Goal: Use online tool/utility: Utilize a website feature to perform a specific function

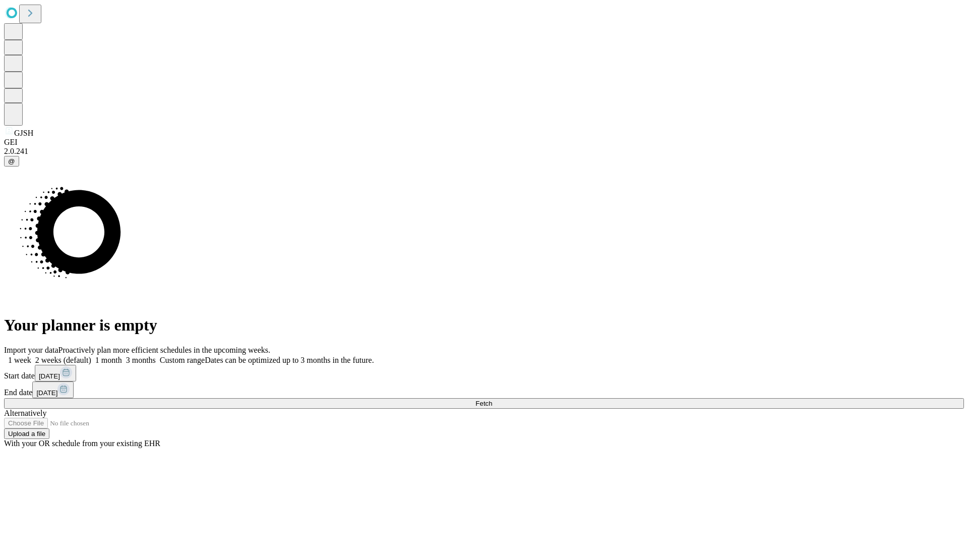
click at [492, 399] on span "Fetch" at bounding box center [484, 403] width 17 height 8
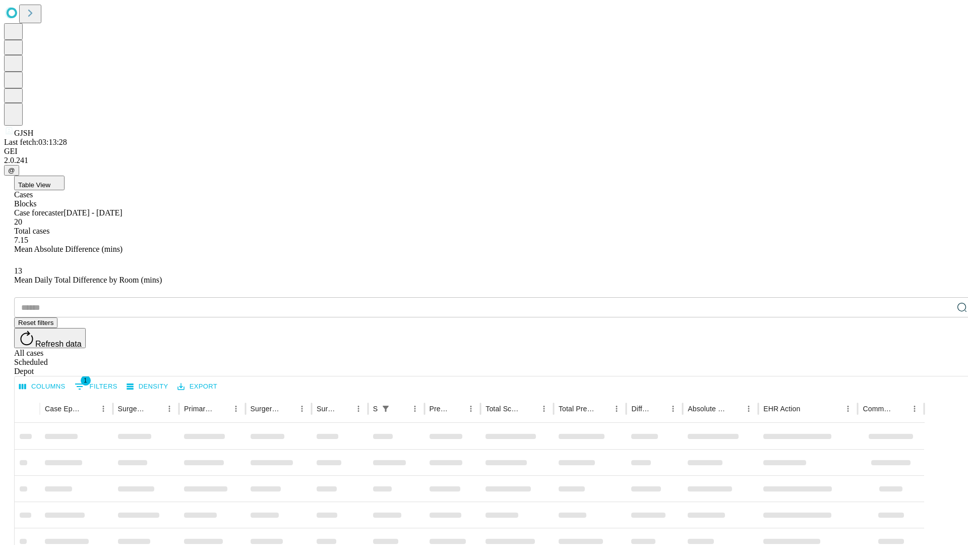
click at [50, 181] on span "Table View" at bounding box center [34, 185] width 32 height 8
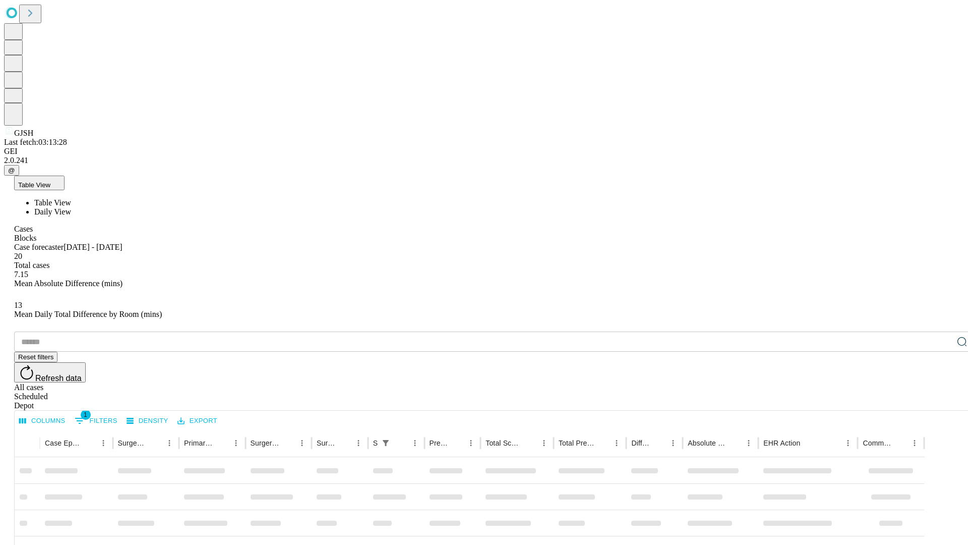
click at [71, 207] on span "Daily View" at bounding box center [52, 211] width 37 height 9
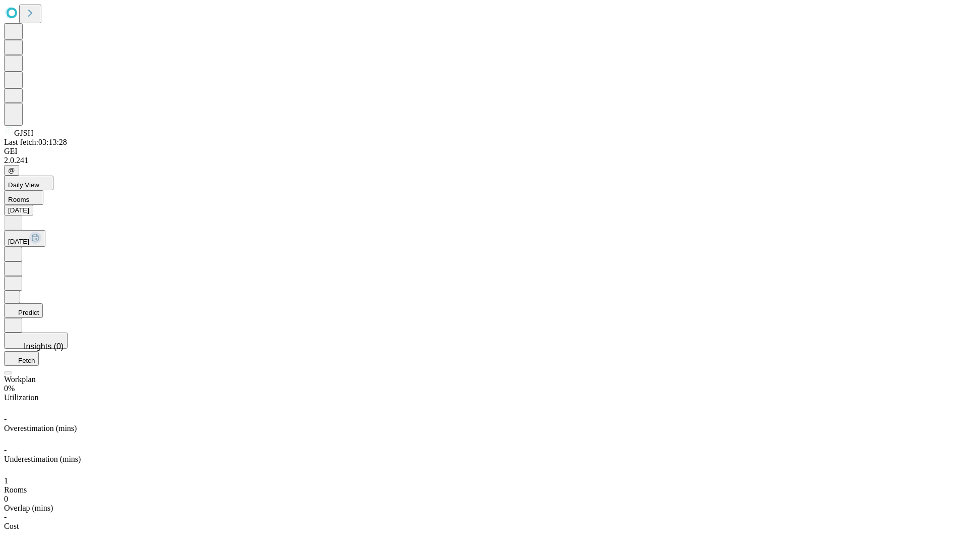
click at [43, 303] on button "Predict" at bounding box center [23, 310] width 39 height 15
